Goal: Transaction & Acquisition: Book appointment/travel/reservation

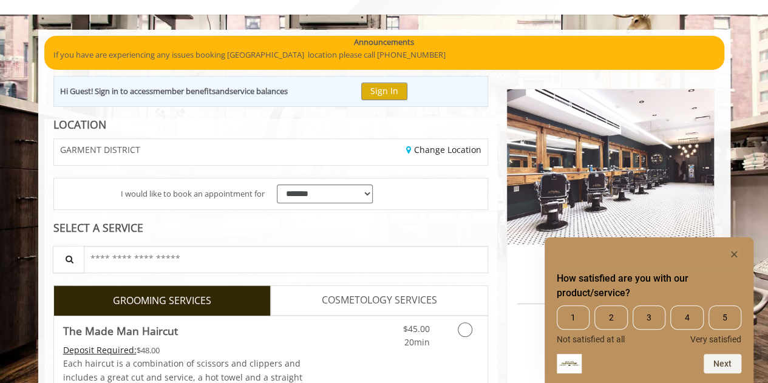
scroll to position [304, 0]
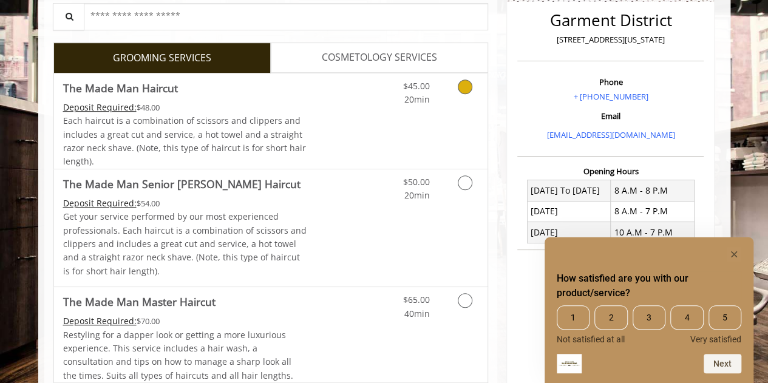
click at [463, 82] on icon "Grooming services" at bounding box center [465, 87] width 15 height 15
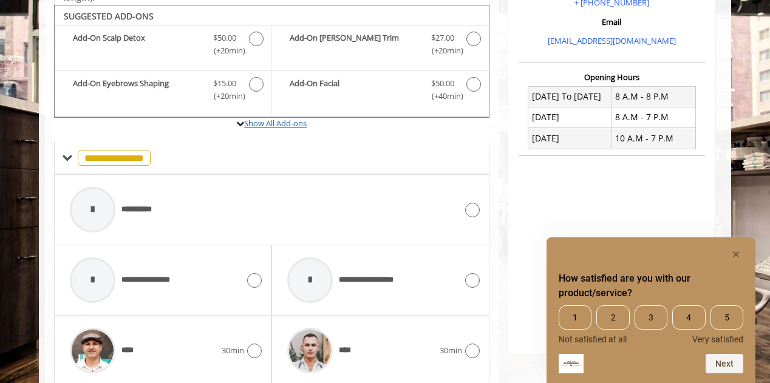
scroll to position [401, 0]
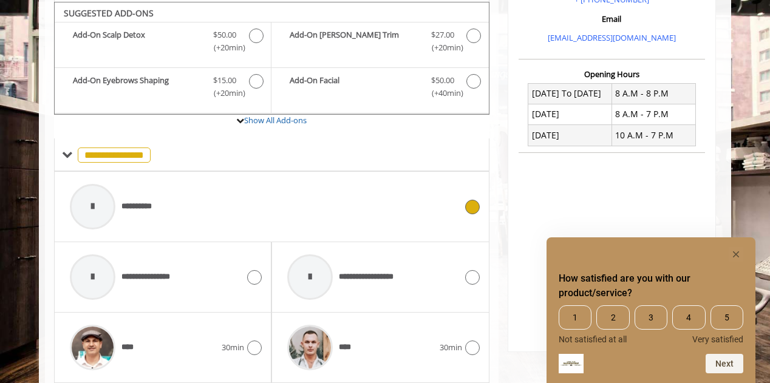
click at [468, 207] on icon at bounding box center [472, 207] width 15 height 15
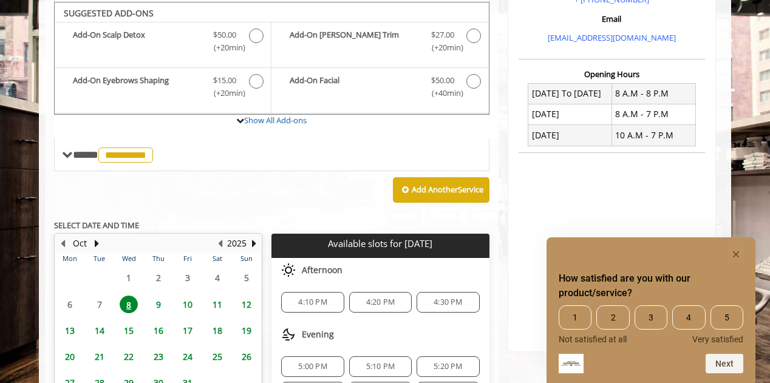
click at [298, 301] on span "4:10 PM" at bounding box center [312, 303] width 29 height 10
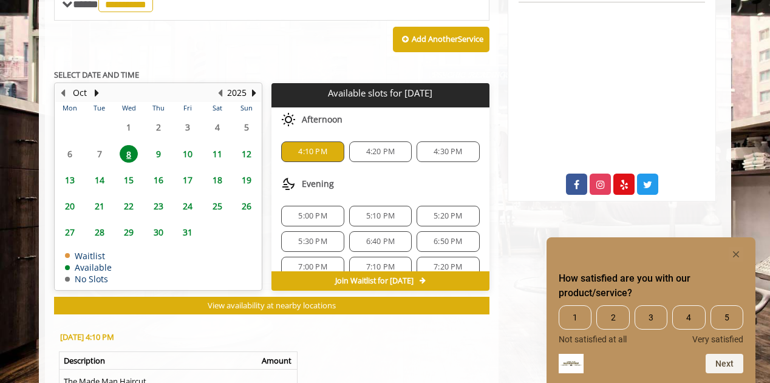
scroll to position [734, 0]
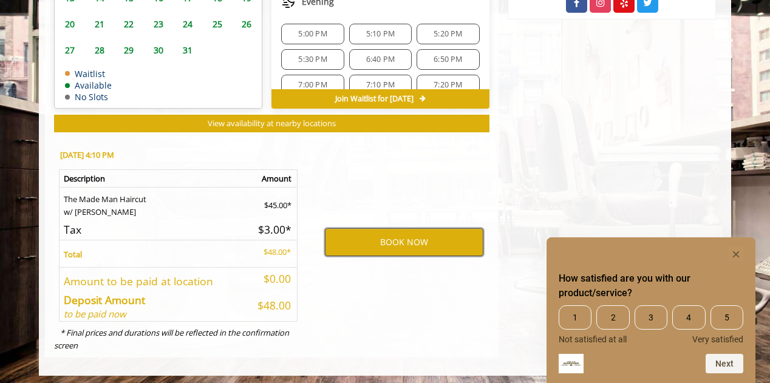
click at [378, 239] on button "BOOK NOW" at bounding box center [404, 242] width 159 height 28
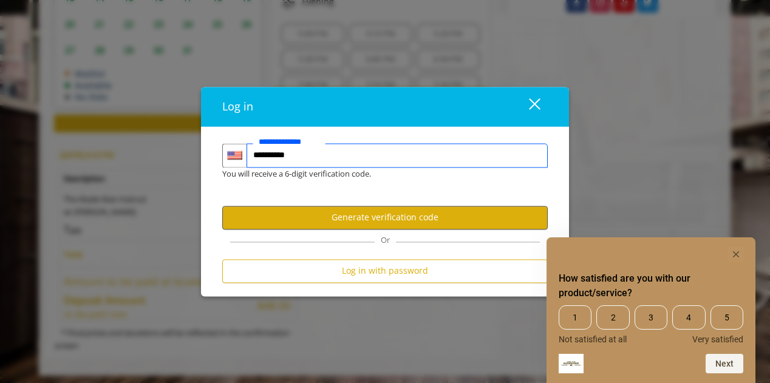
type input "**********"
click at [339, 214] on button "Generate verification code" at bounding box center [385, 218] width 326 height 24
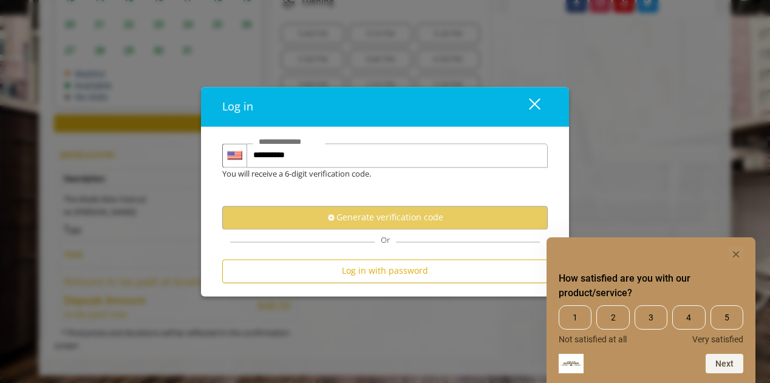
scroll to position [0, 0]
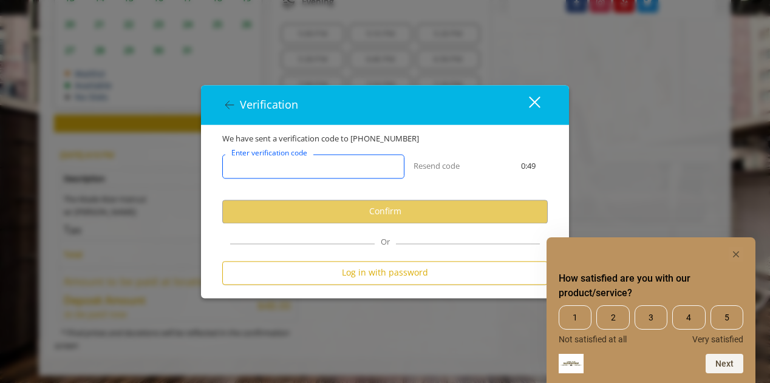
click at [282, 171] on input "Enter verification code" at bounding box center [313, 166] width 182 height 24
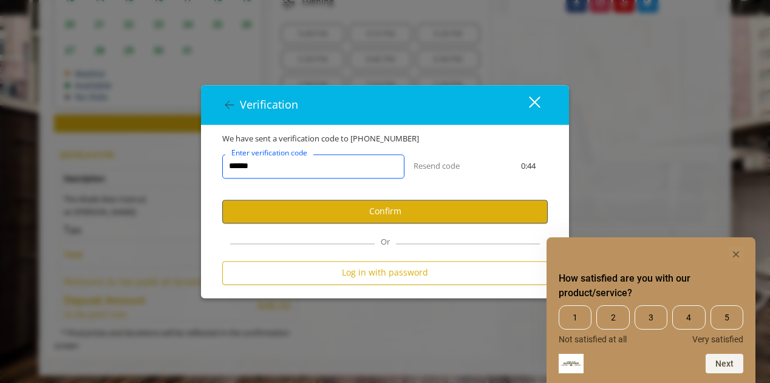
type input "******"
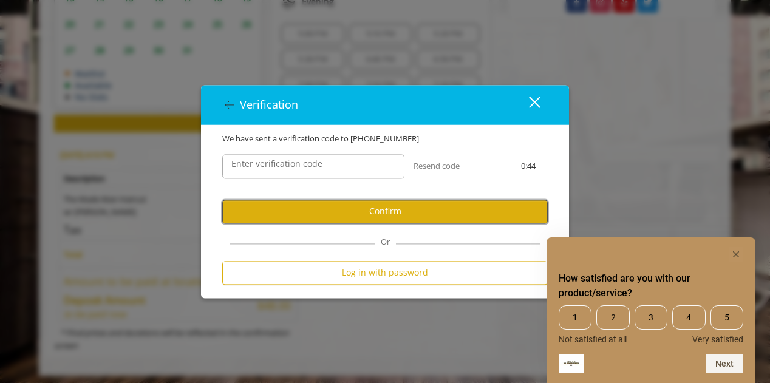
click at [329, 200] on button "Confirm" at bounding box center [385, 212] width 326 height 24
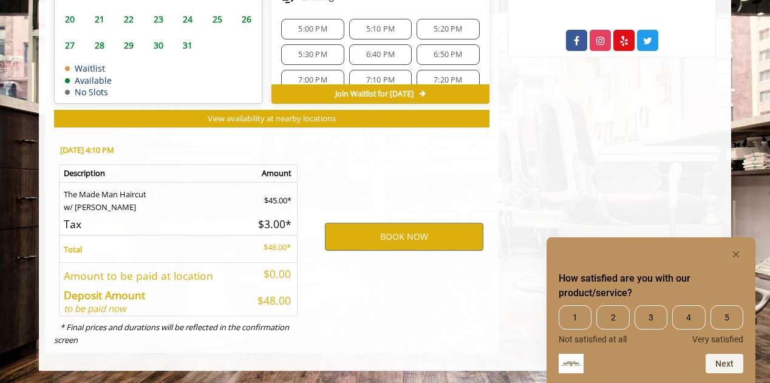
scroll to position [691, 0]
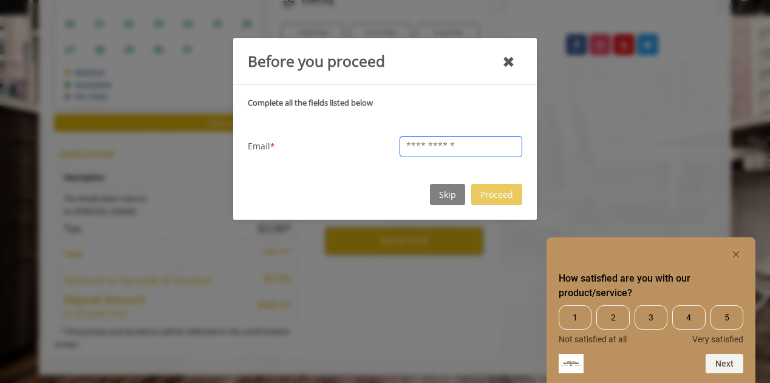
click at [462, 146] on input "text" at bounding box center [461, 146] width 123 height 21
type input "**********"
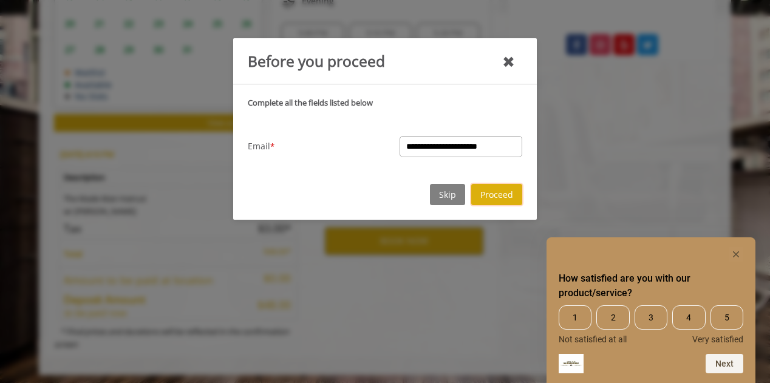
click at [487, 198] on button "Proceed" at bounding box center [496, 194] width 51 height 21
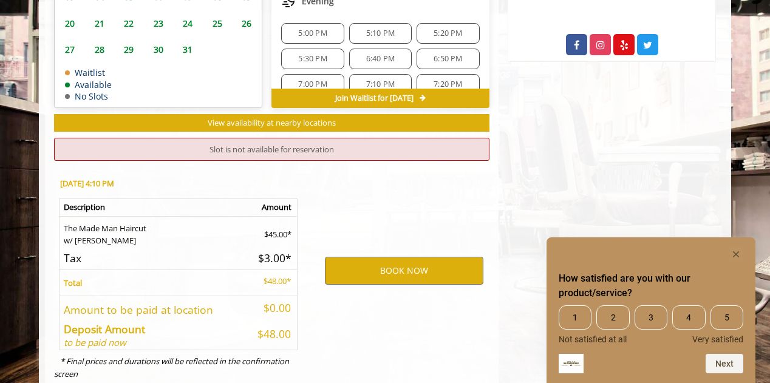
scroll to position [720, 0]
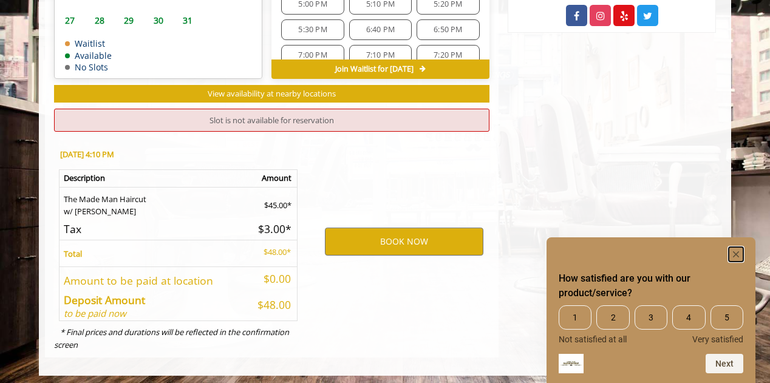
click at [732, 255] on rect "Hide survey" at bounding box center [736, 254] width 15 height 15
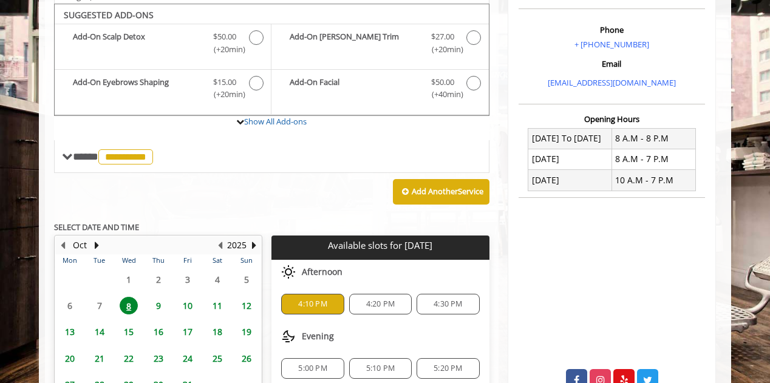
scroll to position [660, 0]
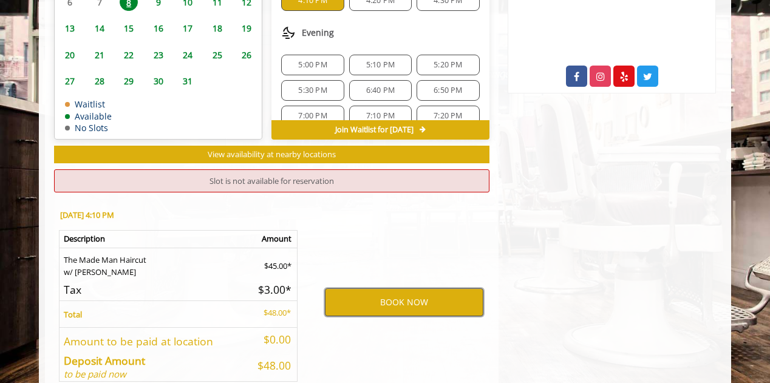
click at [400, 289] on button "BOOK NOW" at bounding box center [404, 303] width 159 height 28
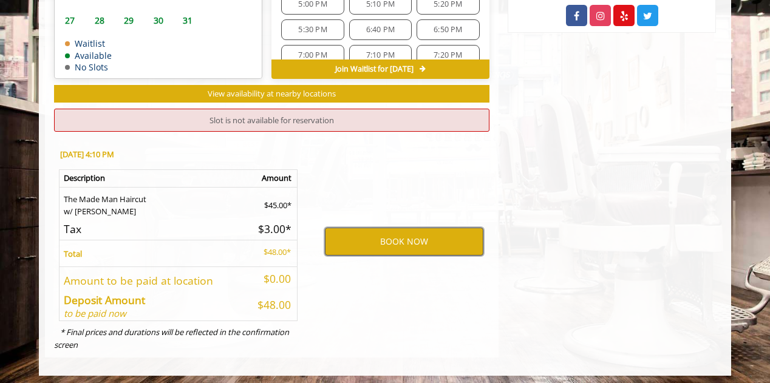
scroll to position [538, 0]
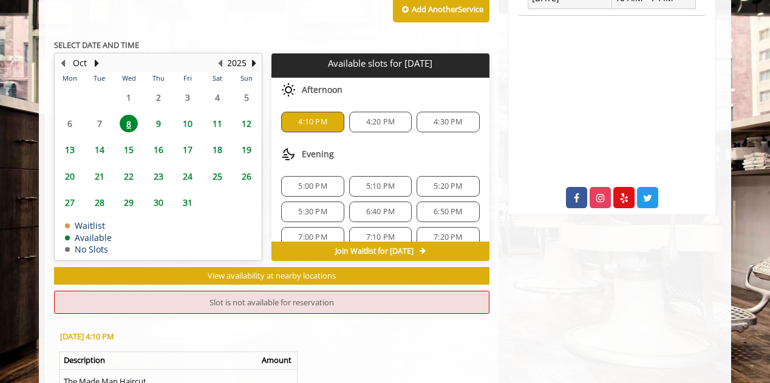
click at [377, 121] on span "4:20 PM" at bounding box center [380, 122] width 29 height 10
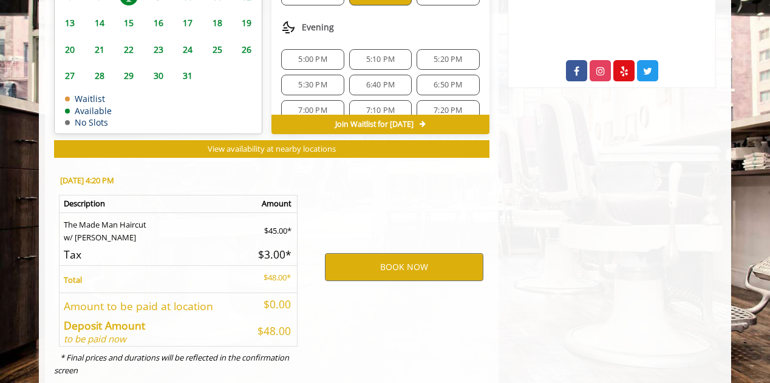
scroll to position [691, 0]
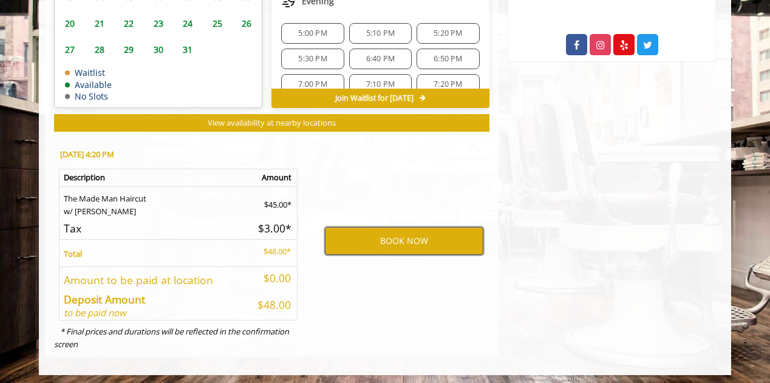
click at [406, 244] on button "BOOK NOW" at bounding box center [404, 241] width 159 height 28
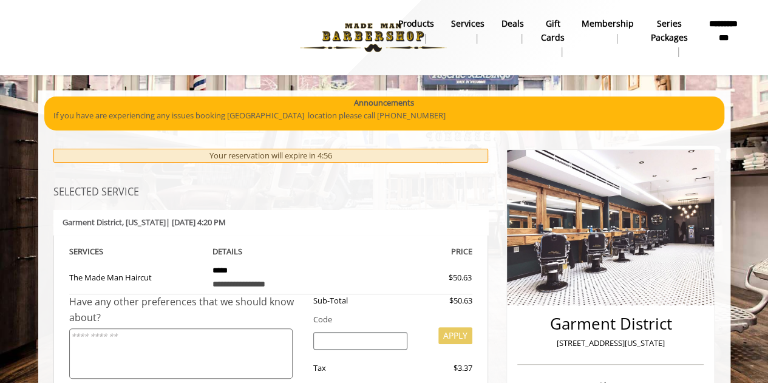
scroll to position [182, 0]
